Goal: Information Seeking & Learning: Learn about a topic

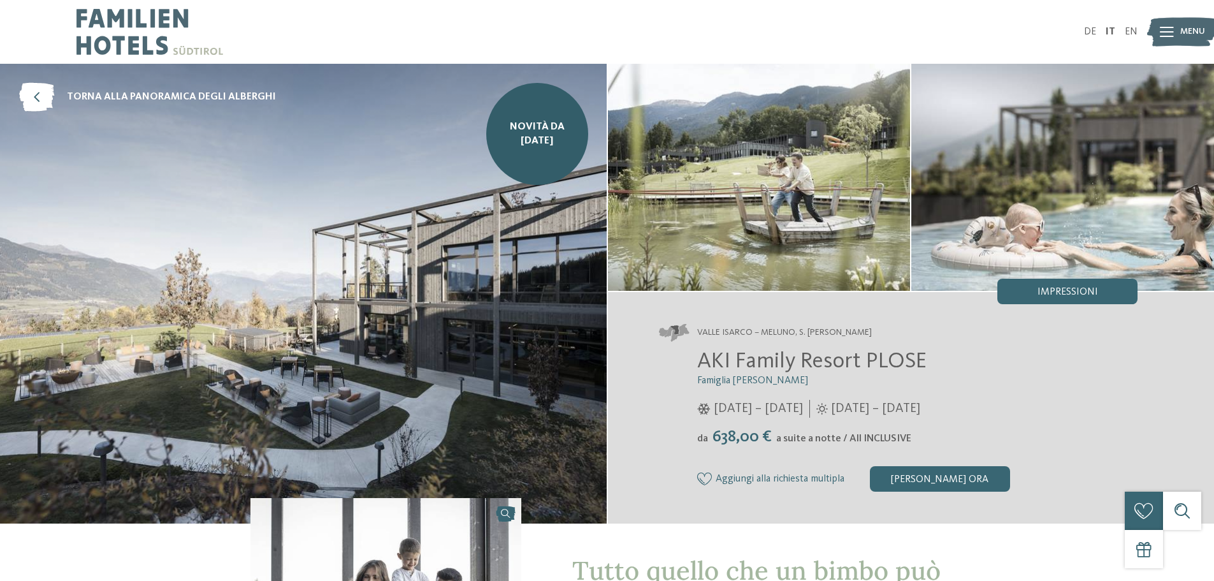
drag, startPoint x: 845, startPoint y: 440, endPoint x: 884, endPoint y: 440, distance: 38.9
click at [884, 440] on div "da 638,00 € a suite a notte / All INCLUSIVE" at bounding box center [917, 437] width 441 height 20
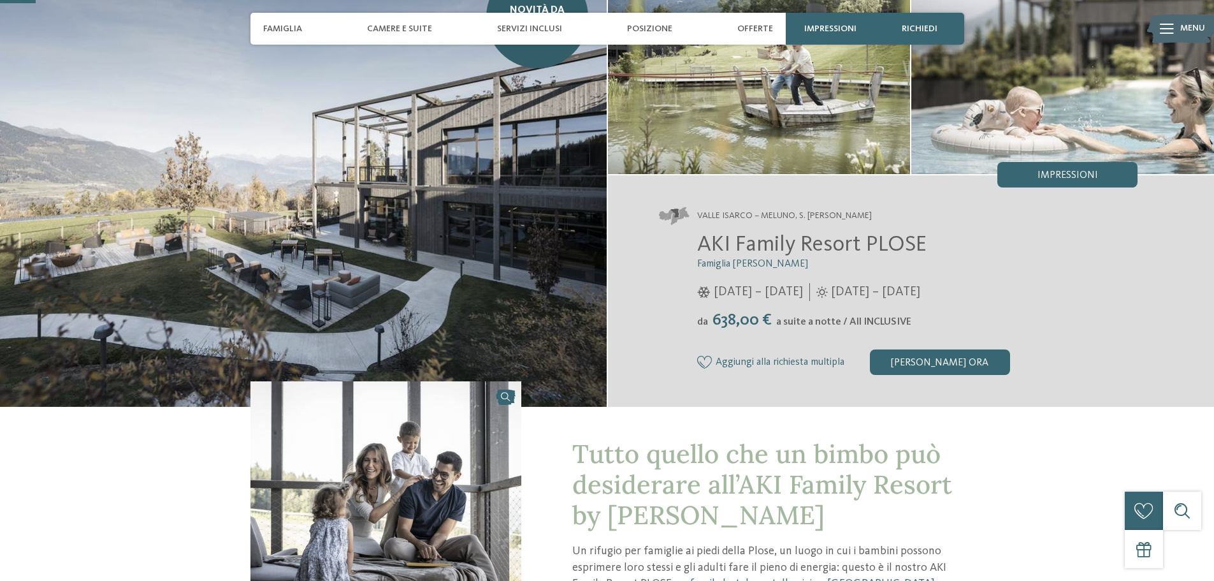
scroll to position [127, 0]
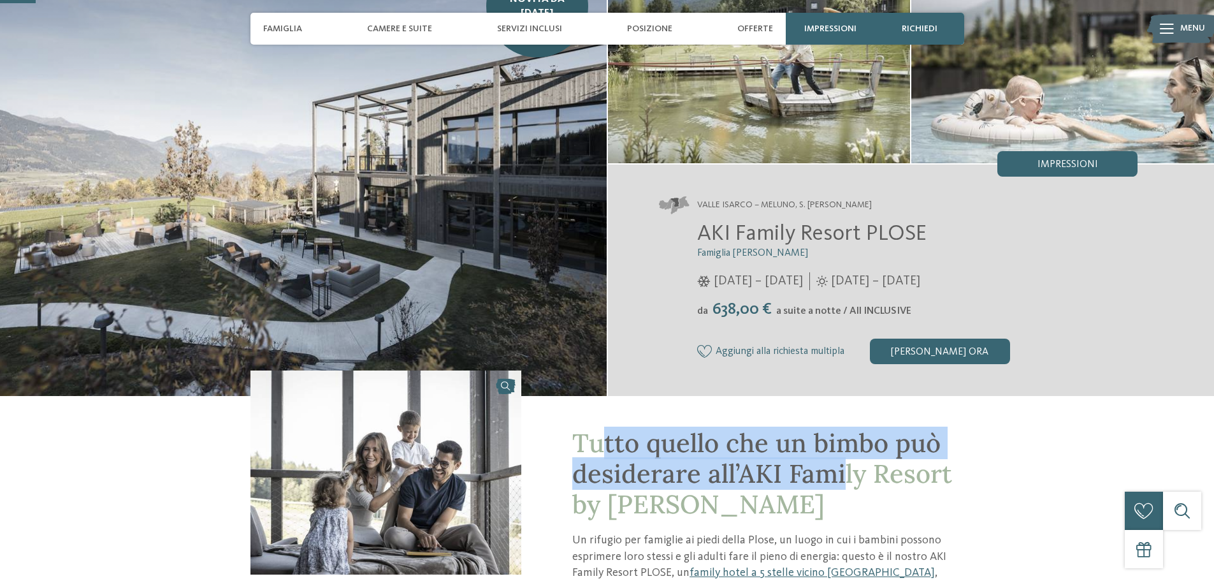
drag, startPoint x: 599, startPoint y: 452, endPoint x: 841, endPoint y: 487, distance: 244.8
click at [841, 487] on span "Tutto quello che un bimbo può desiderare all’AKI Family Resort by Adler" at bounding box center [762, 473] width 380 height 94
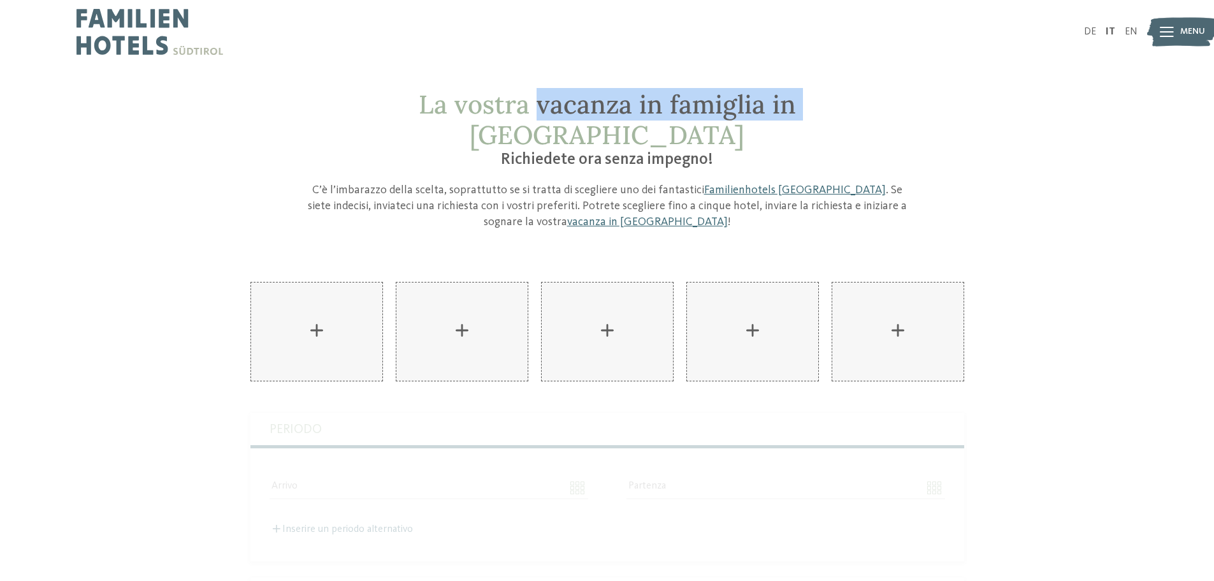
drag, startPoint x: 473, startPoint y: 107, endPoint x: 735, endPoint y: 105, distance: 261.9
click at [735, 105] on span "La vostra vacanza in famiglia in [GEOGRAPHIC_DATA]" at bounding box center [607, 119] width 377 height 63
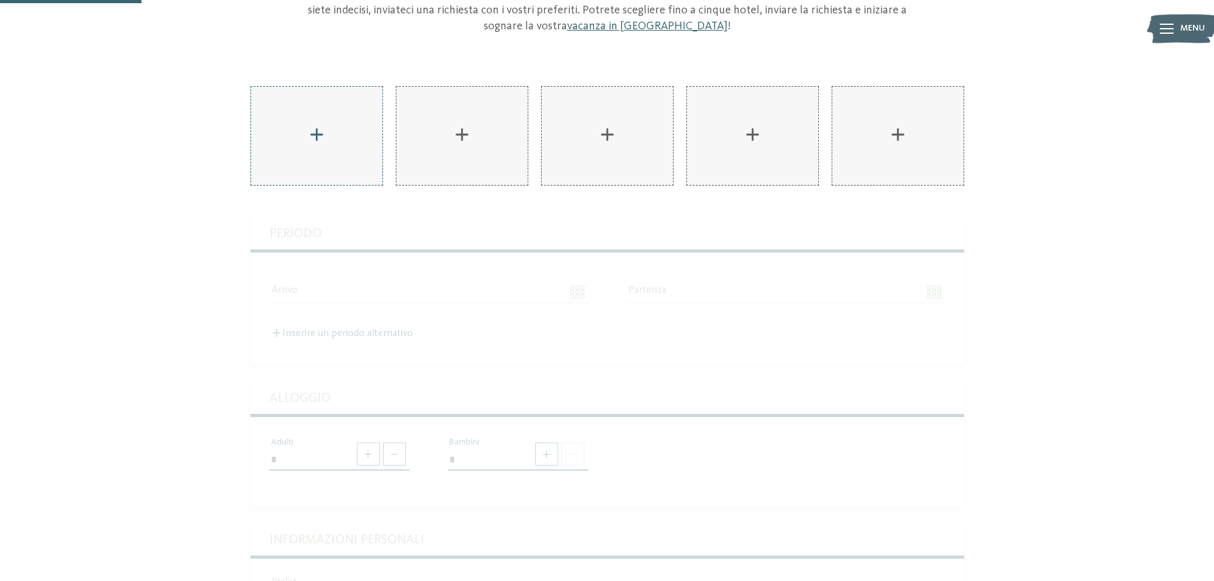
scroll to position [127, 0]
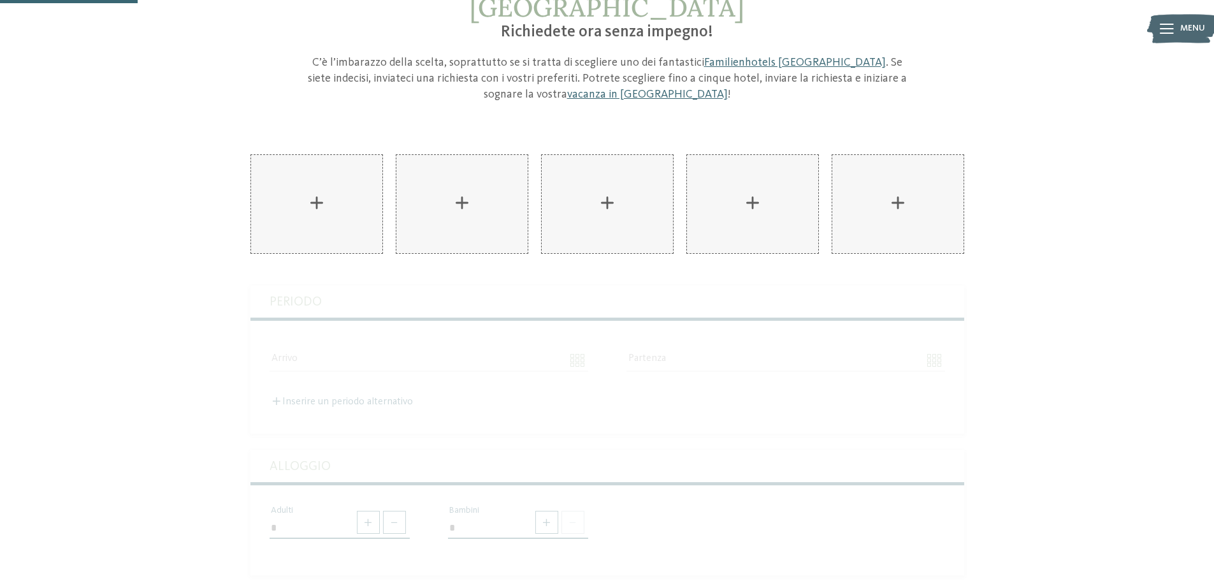
click at [311, 173] on div "AKI Family Resort PLOSE aggiungere" at bounding box center [316, 204] width 131 height 98
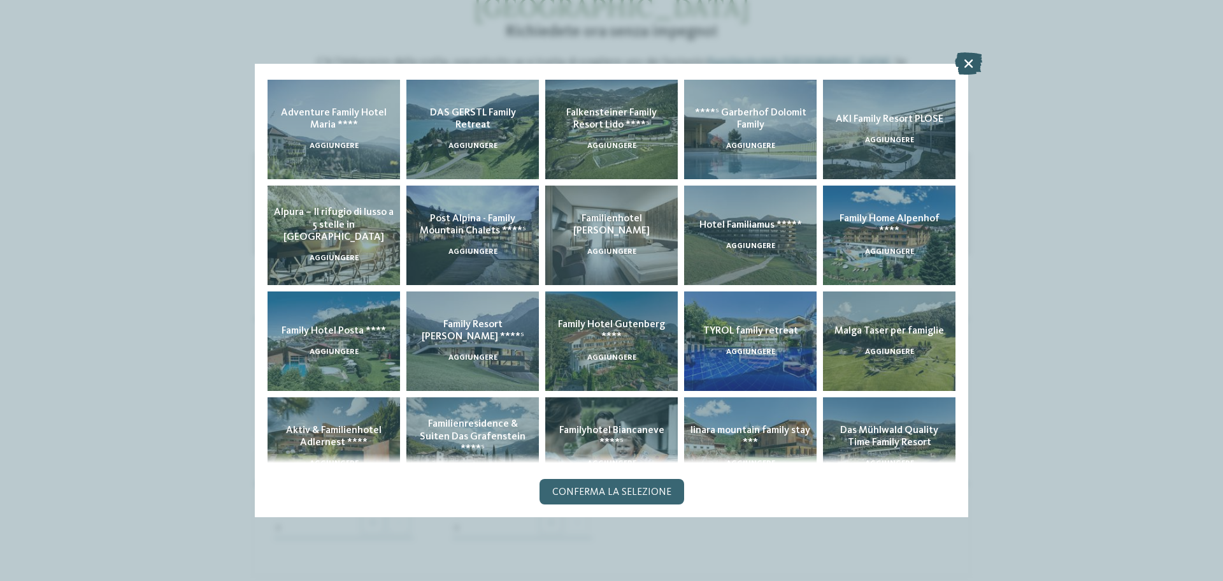
click at [968, 64] on icon at bounding box center [968, 63] width 27 height 22
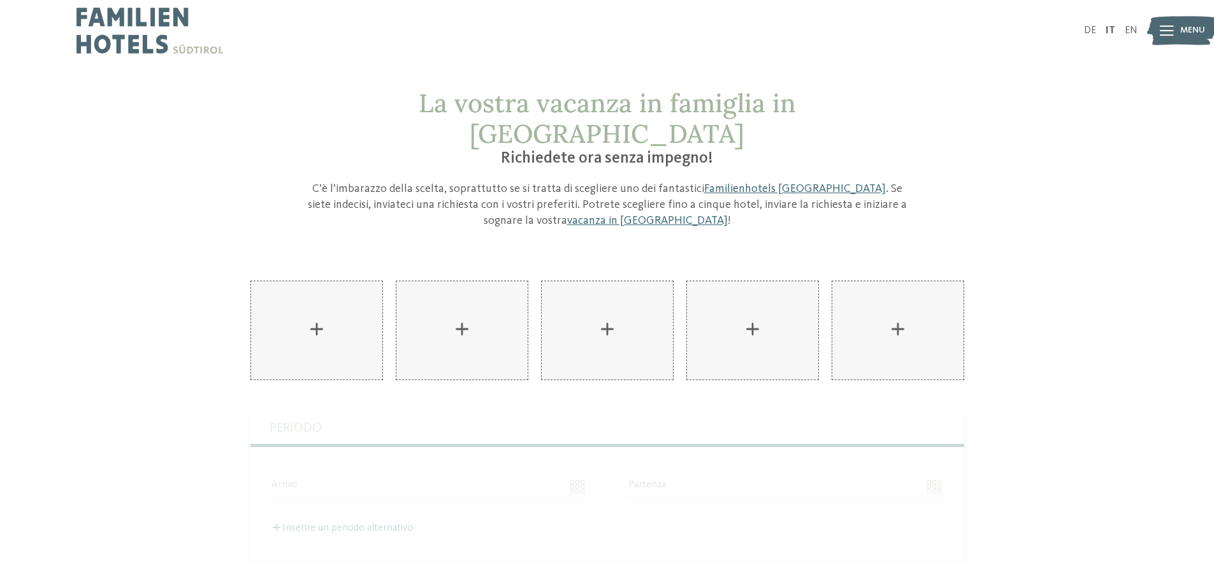
scroll to position [0, 0]
drag, startPoint x: 414, startPoint y: 154, endPoint x: 551, endPoint y: 166, distance: 137.5
click at [551, 182] on p "C’è l’imbarazzo della scelta, soprattutto se si tratta di scegliere uno dei fan…" at bounding box center [607, 206] width 605 height 48
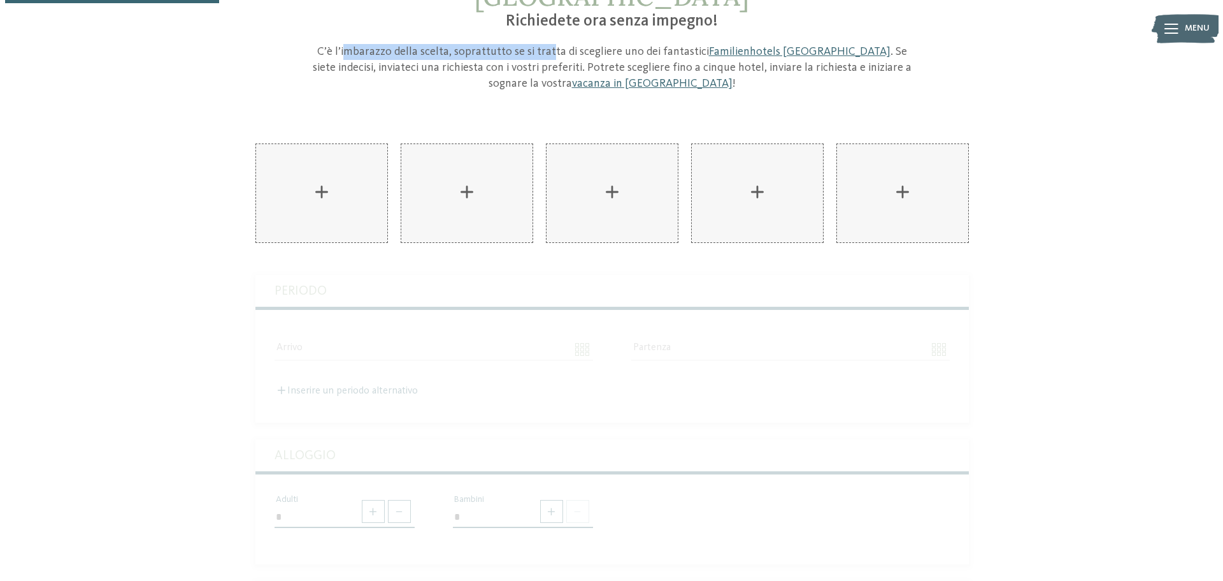
scroll to position [127, 0]
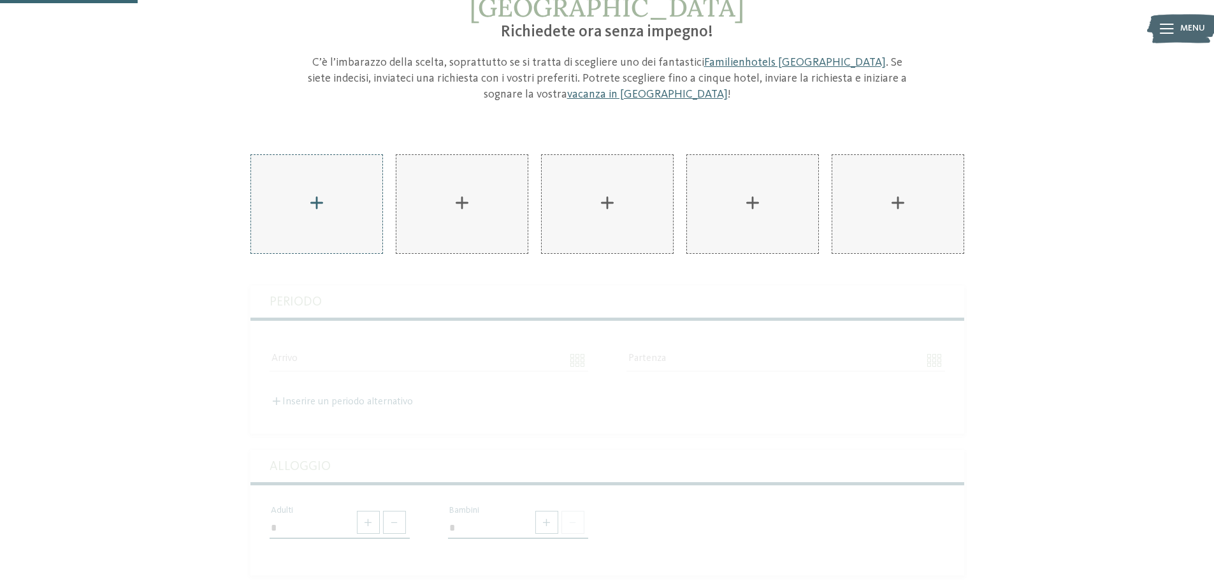
click at [322, 175] on div "AKI Family Resort PLOSE aggiungere" at bounding box center [316, 204] width 131 height 98
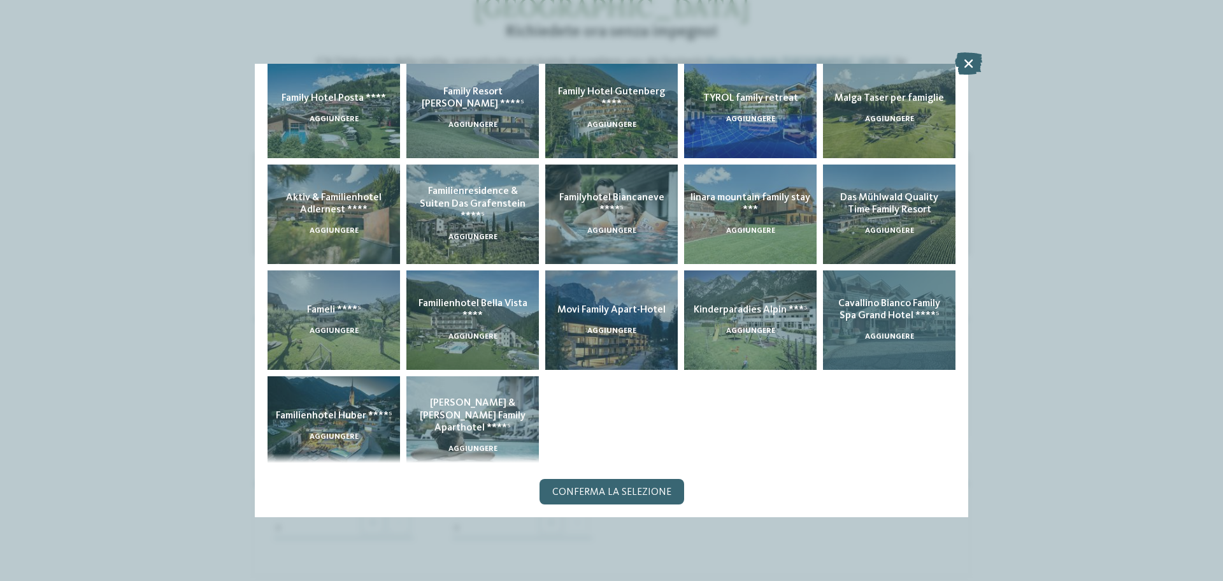
scroll to position [252, 0]
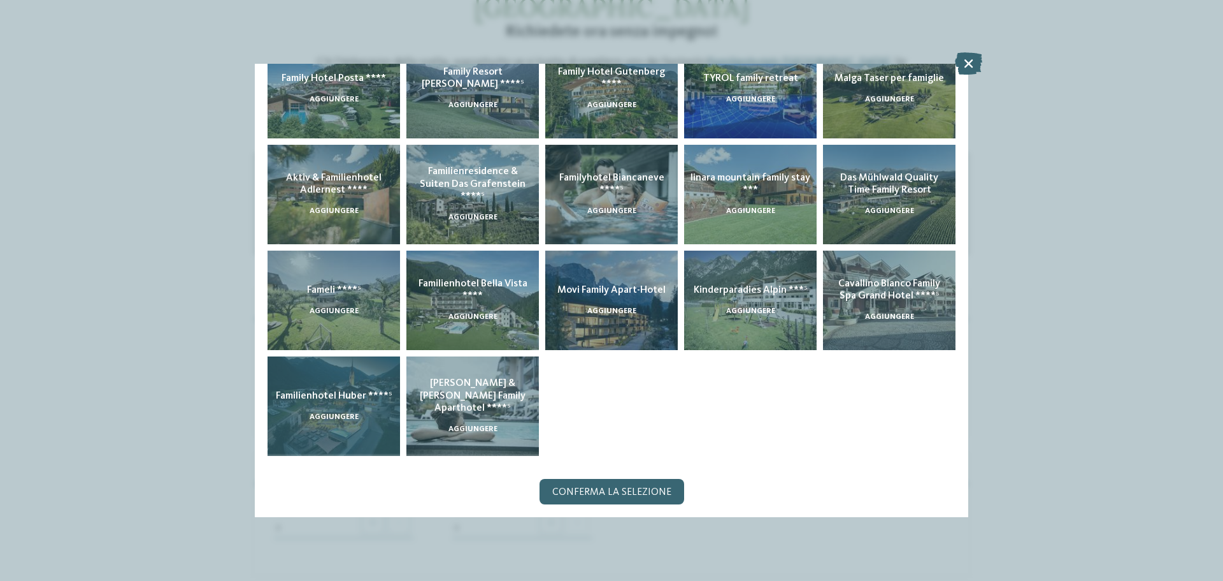
click at [310, 420] on div "Familienhotel [PERSON_NAME] ****ˢ aggiungere" at bounding box center [334, 405] width 133 height 99
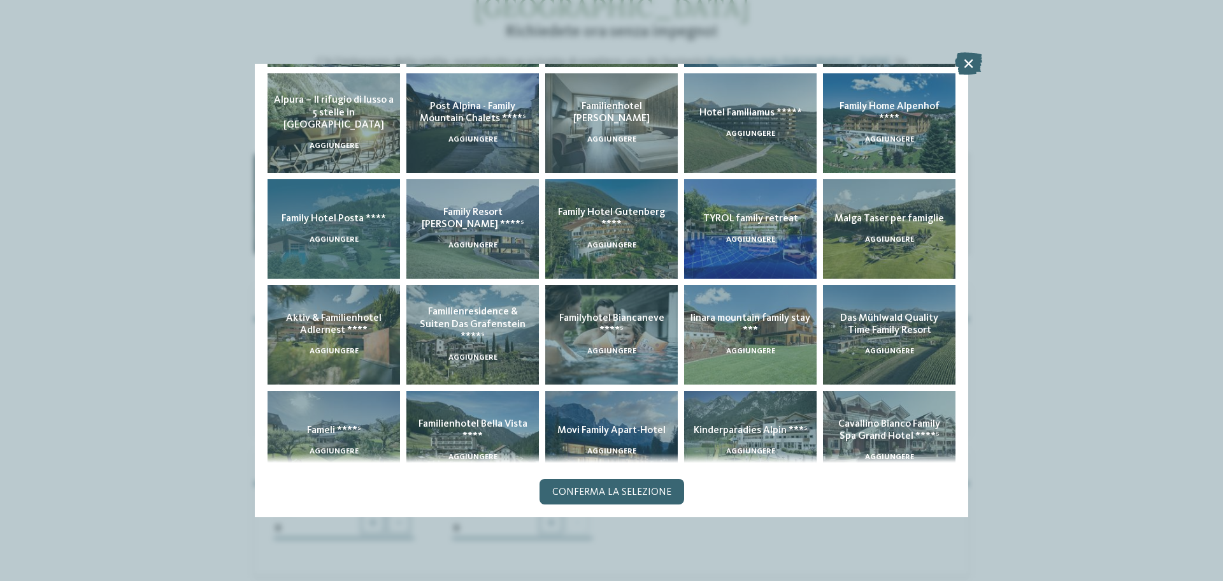
scroll to position [0, 0]
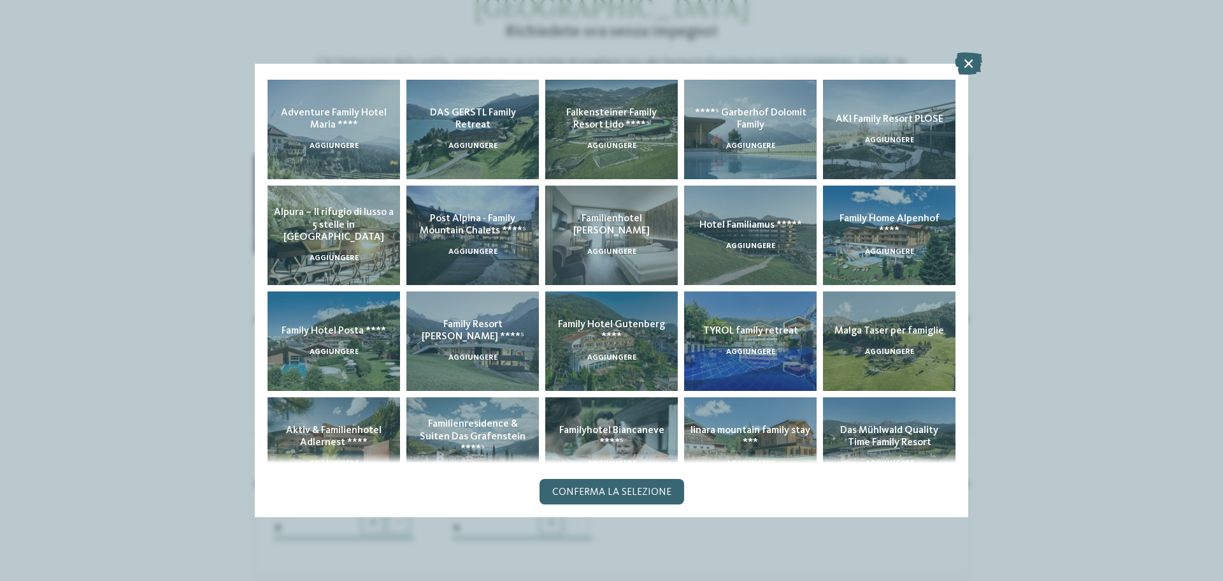
click at [967, 61] on icon at bounding box center [968, 63] width 27 height 22
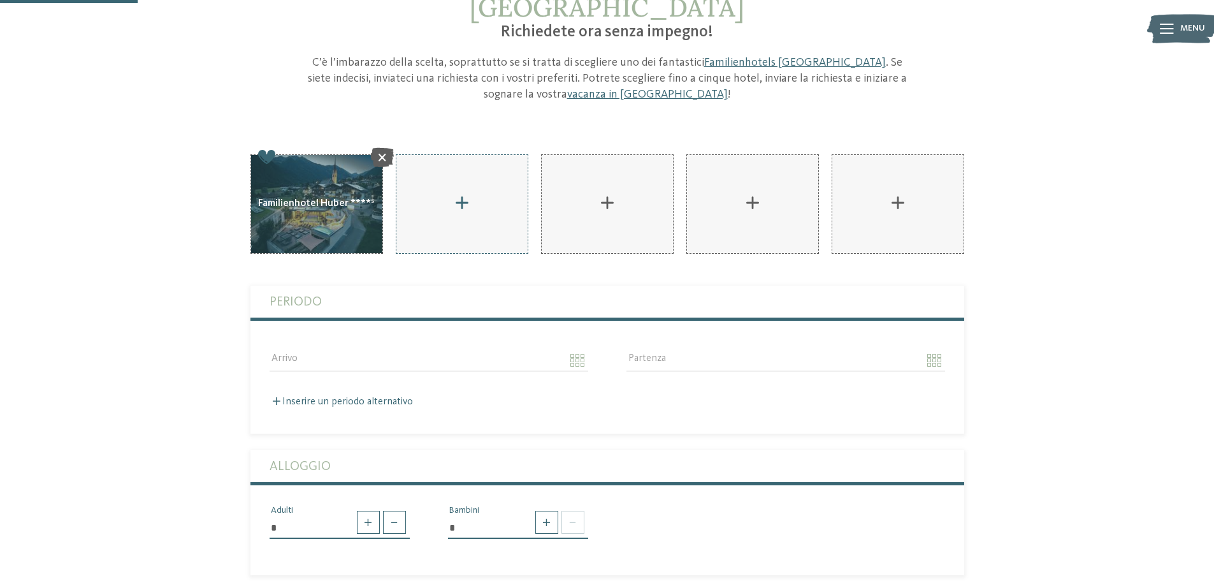
click at [461, 196] on div "AKI Family Resort PLOSE aggiungere" at bounding box center [461, 204] width 131 height 98
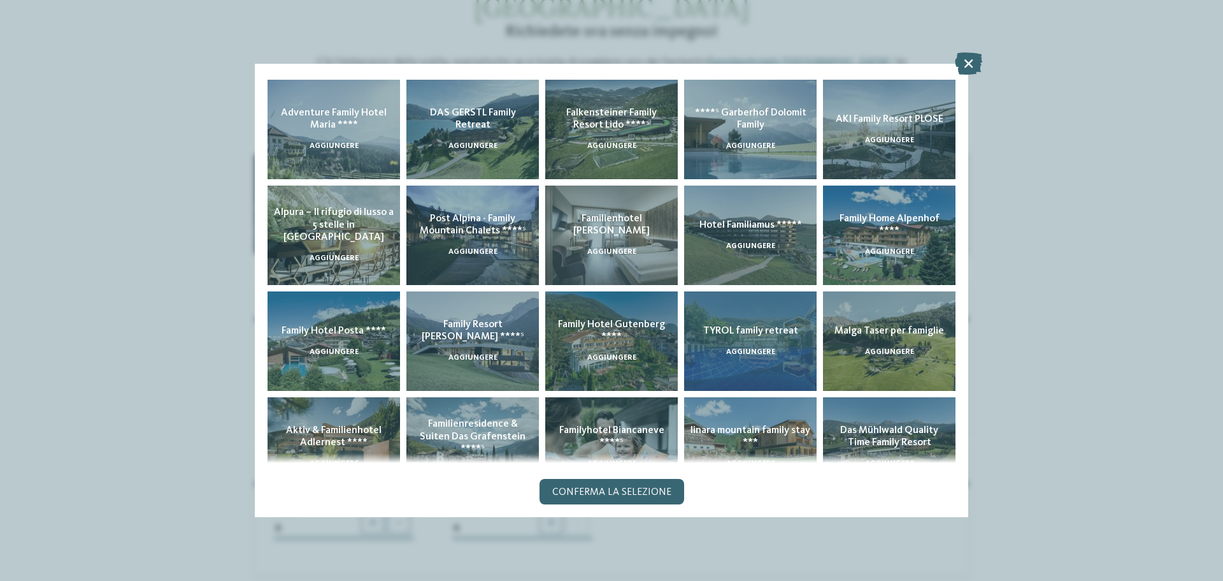
click at [765, 357] on div "TYROL family retreat aggiungere" at bounding box center [750, 340] width 133 height 99
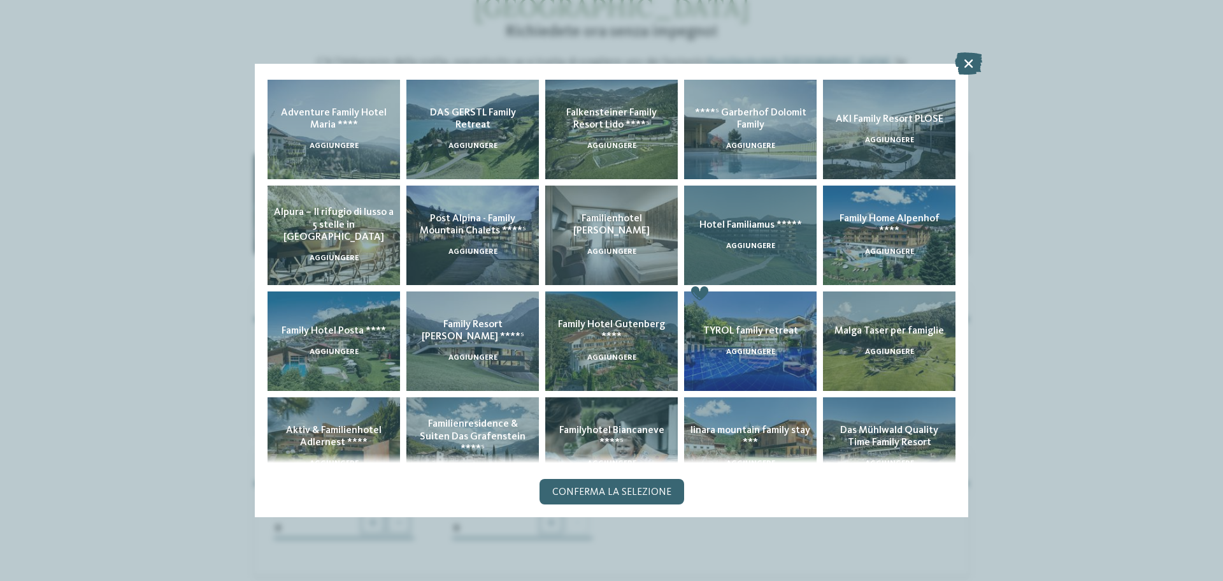
click at [729, 254] on div "Hotel Familiamus ***** aggiungere" at bounding box center [750, 234] width 133 height 99
click at [730, 254] on div "Hotel Familiamus ***** aggiungere" at bounding box center [750, 234] width 133 height 99
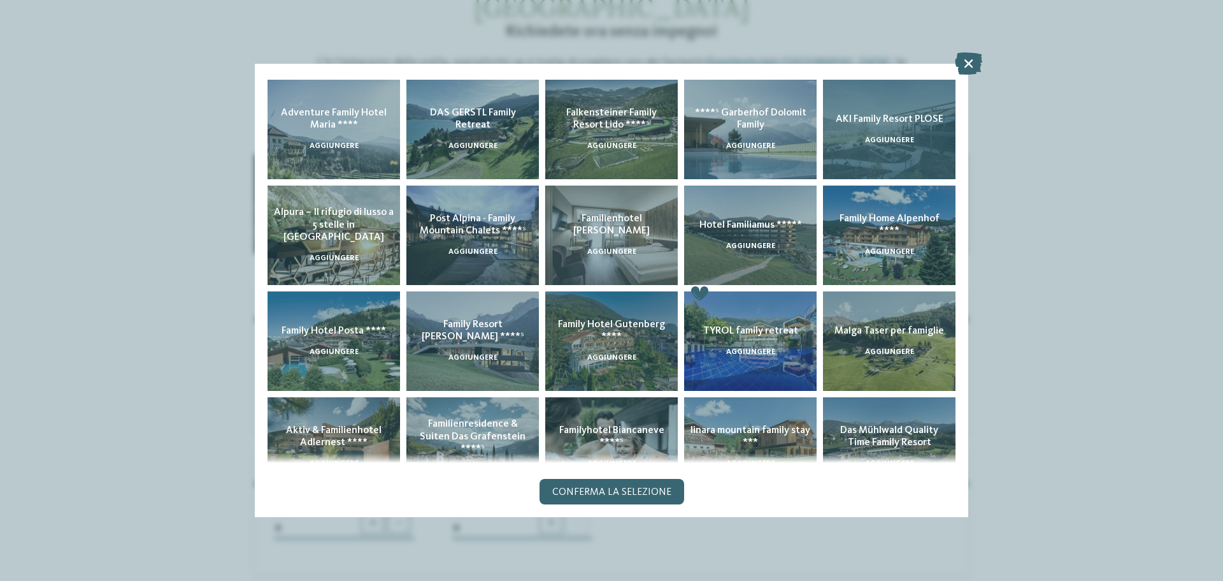
click at [877, 147] on div "AKI Family Resort PLOSE aggiungere" at bounding box center [889, 129] width 133 height 99
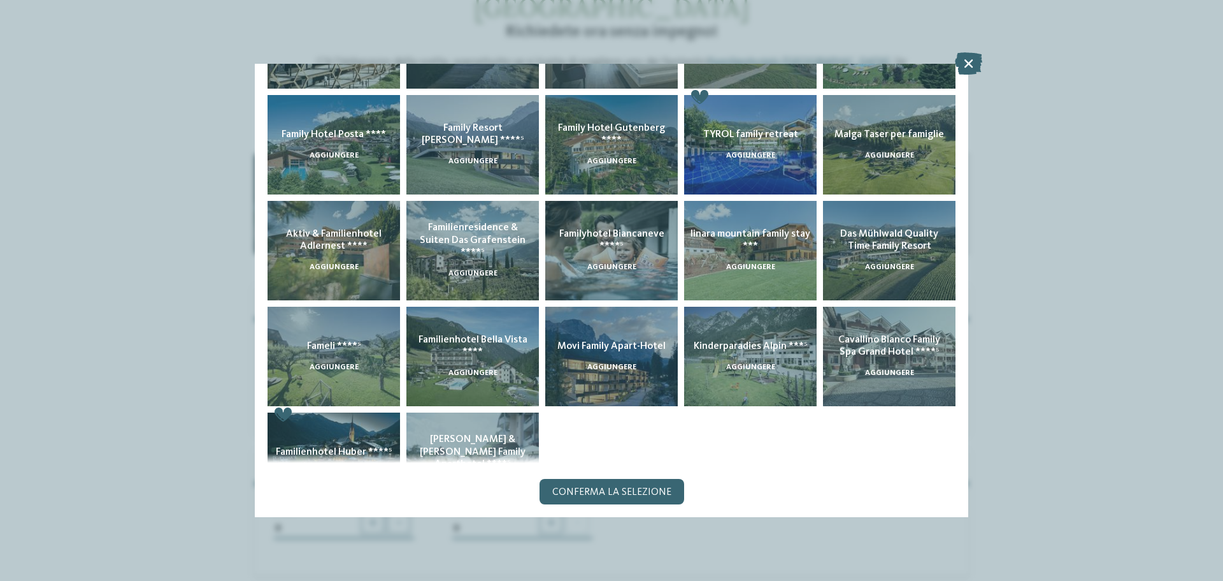
scroll to position [252, 0]
